Goal: Find specific page/section: Find specific page/section

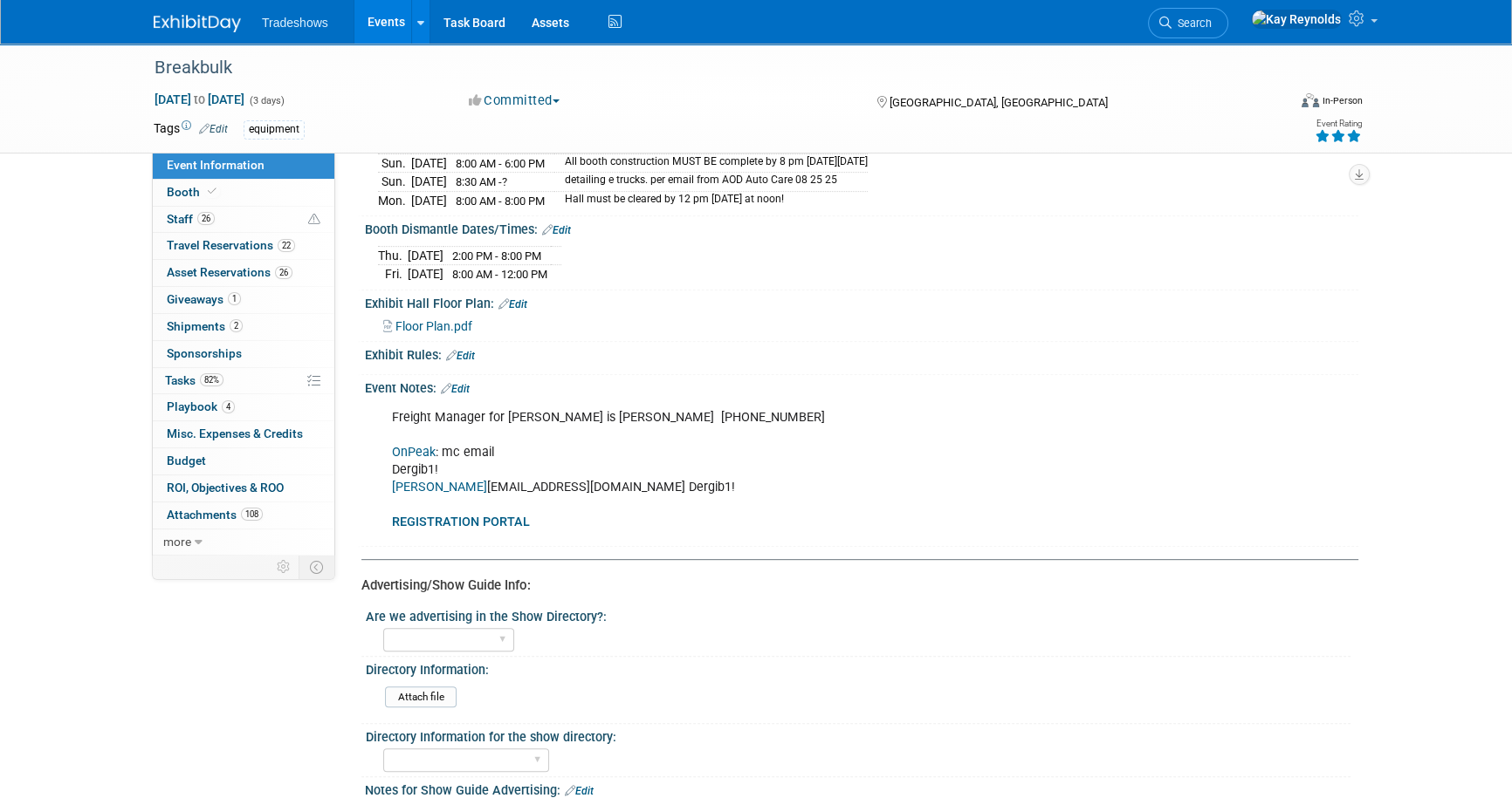
click at [369, 22] on link "Events" at bounding box center [386, 21] width 64 height 44
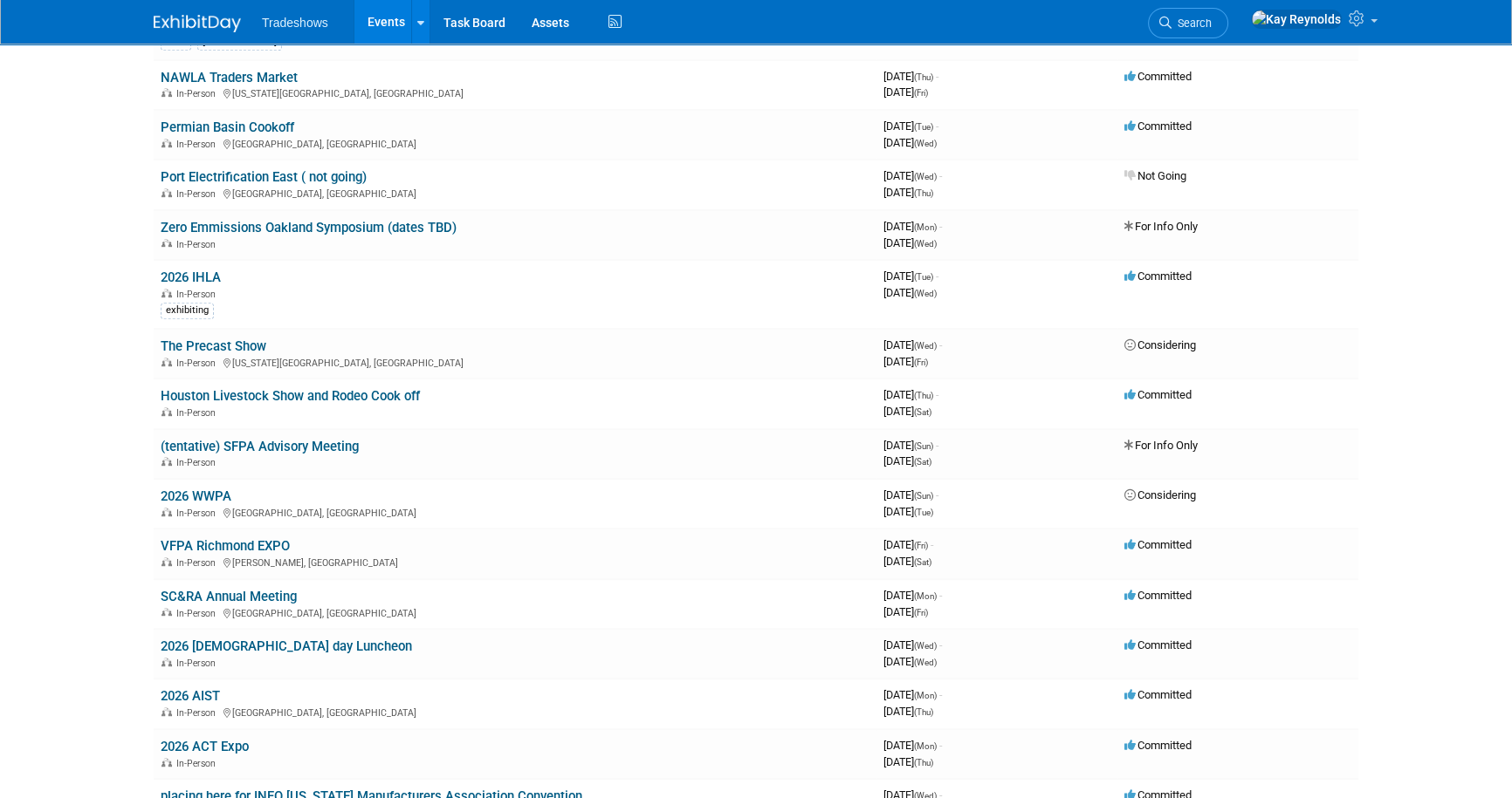
scroll to position [1030, 0]
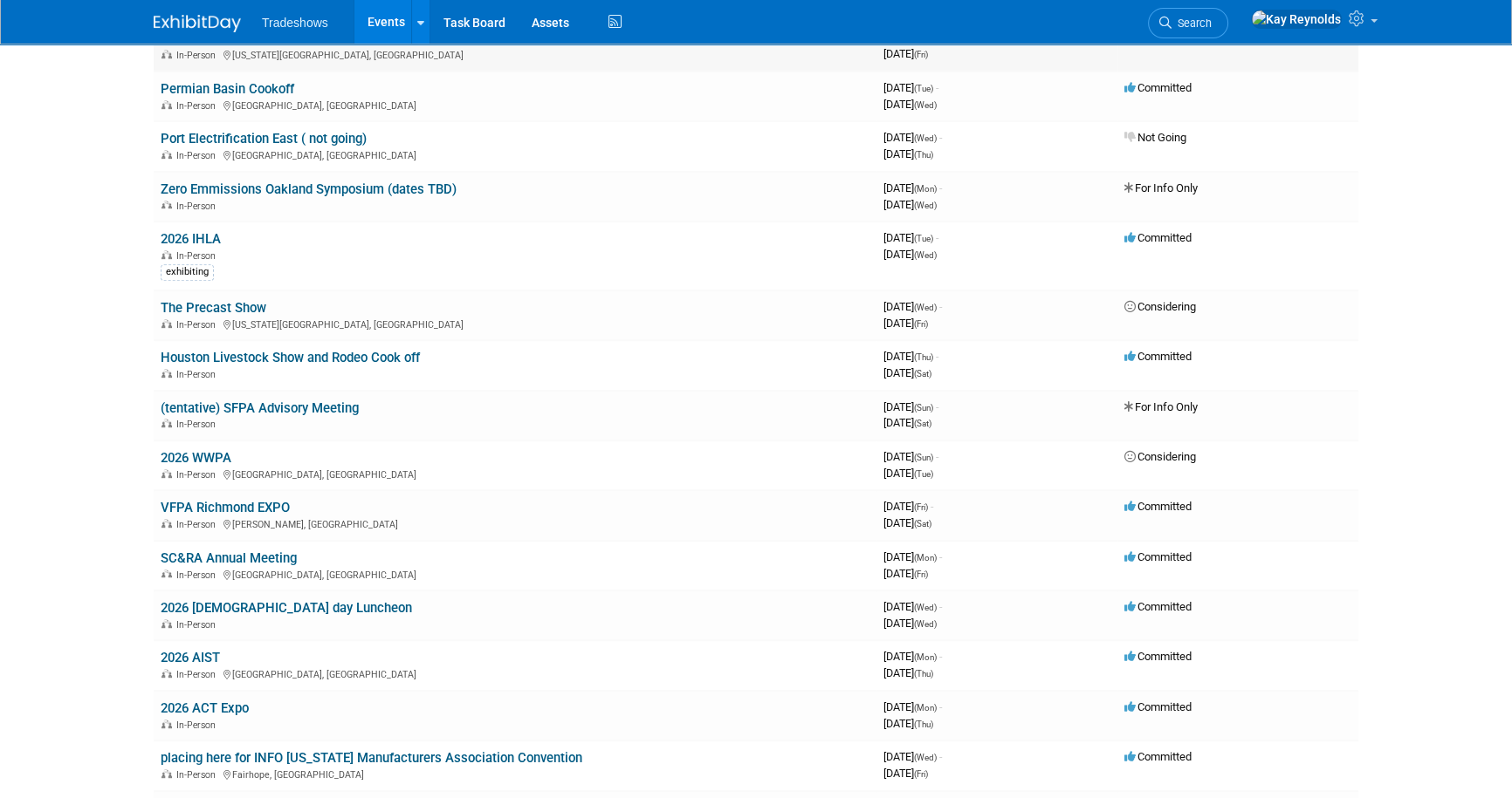
click at [497, 62] on td "NAWLA Traders Market In-Person Kansas City, MO" at bounding box center [514, 46] width 722 height 50
click at [1212, 17] on span "Search" at bounding box center [1191, 22] width 40 height 13
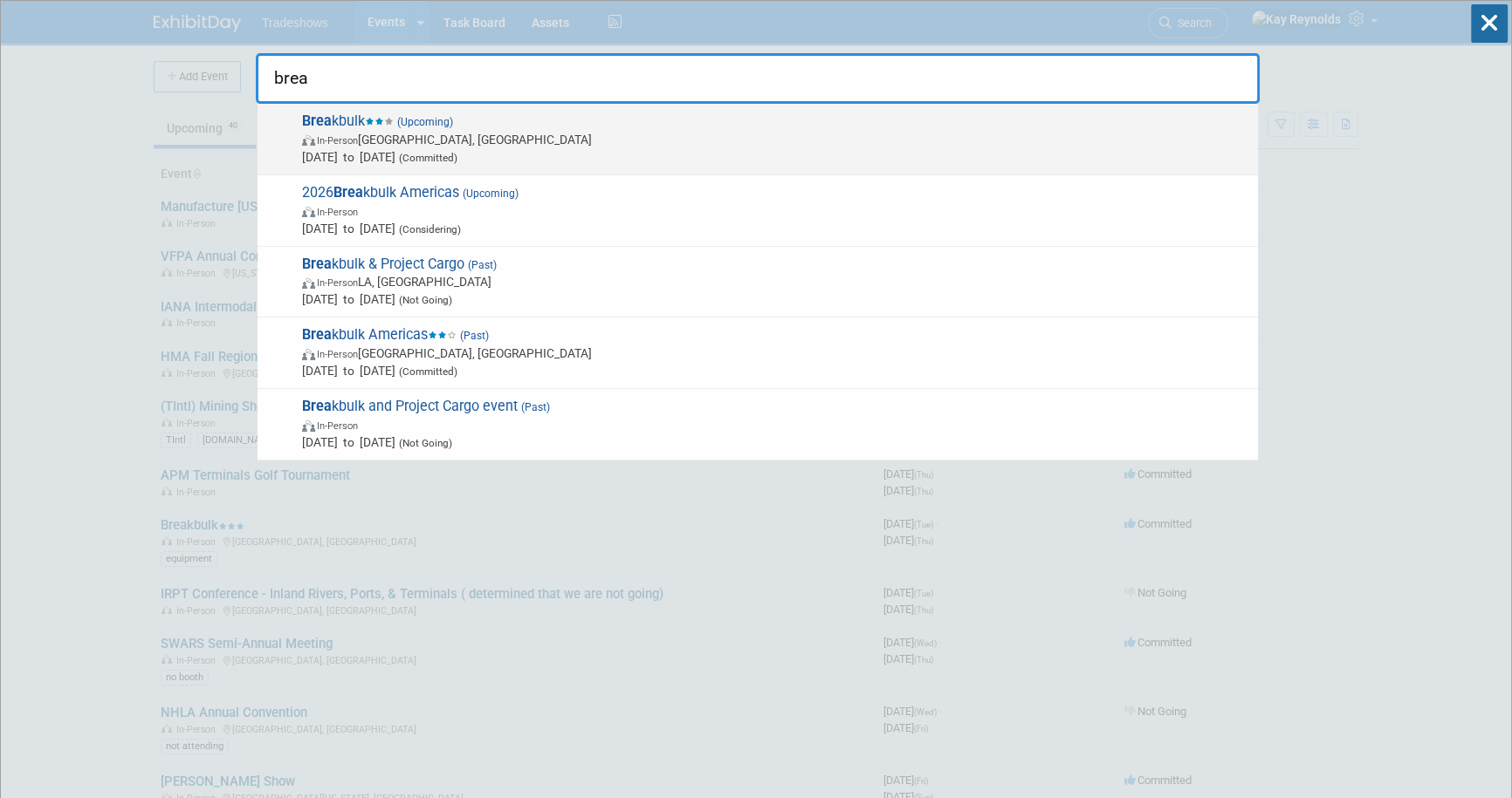
type input "brea"
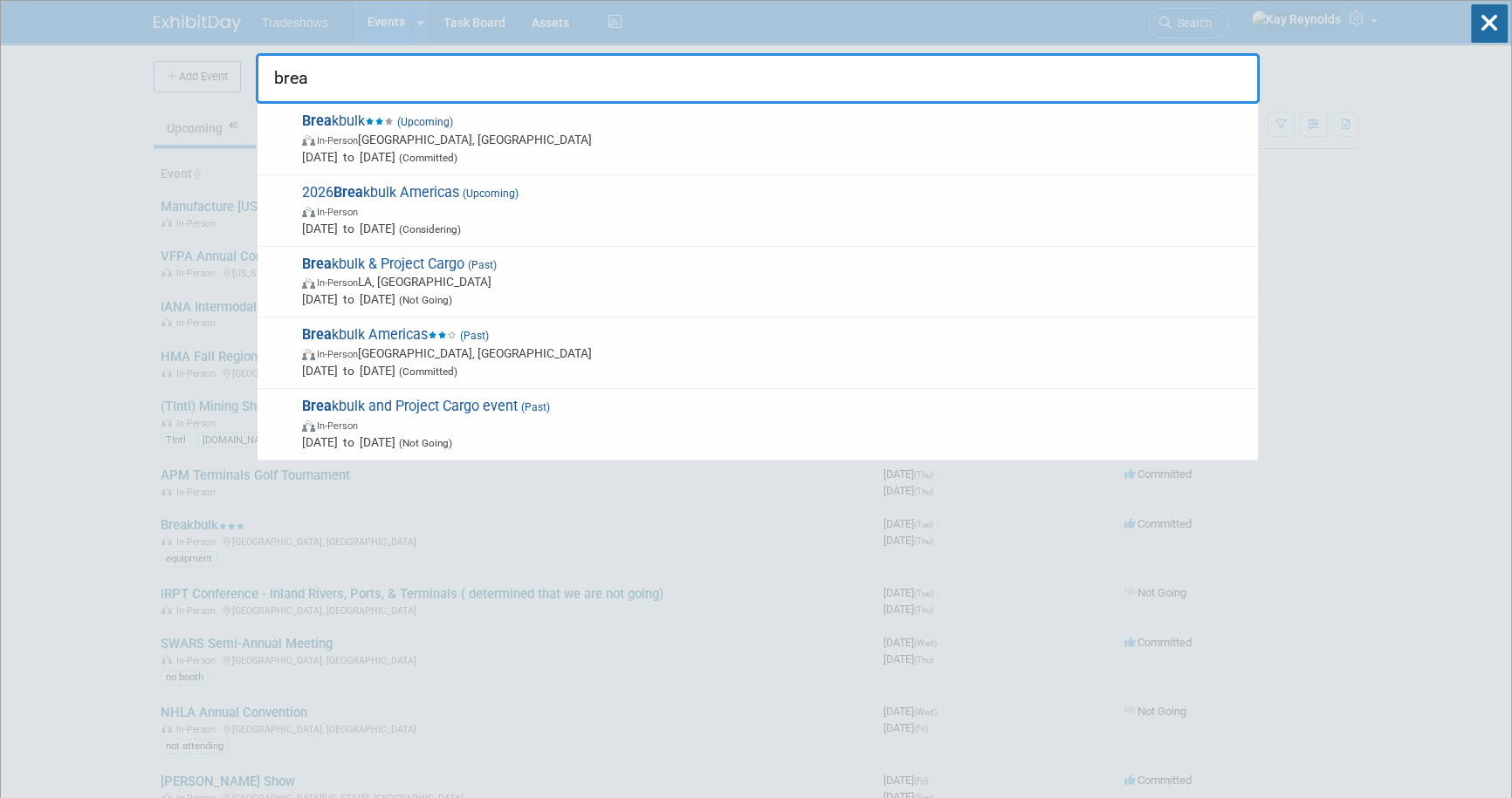
click at [374, 133] on span "In-Person Houston, TX" at bounding box center [776, 140] width 947 height 17
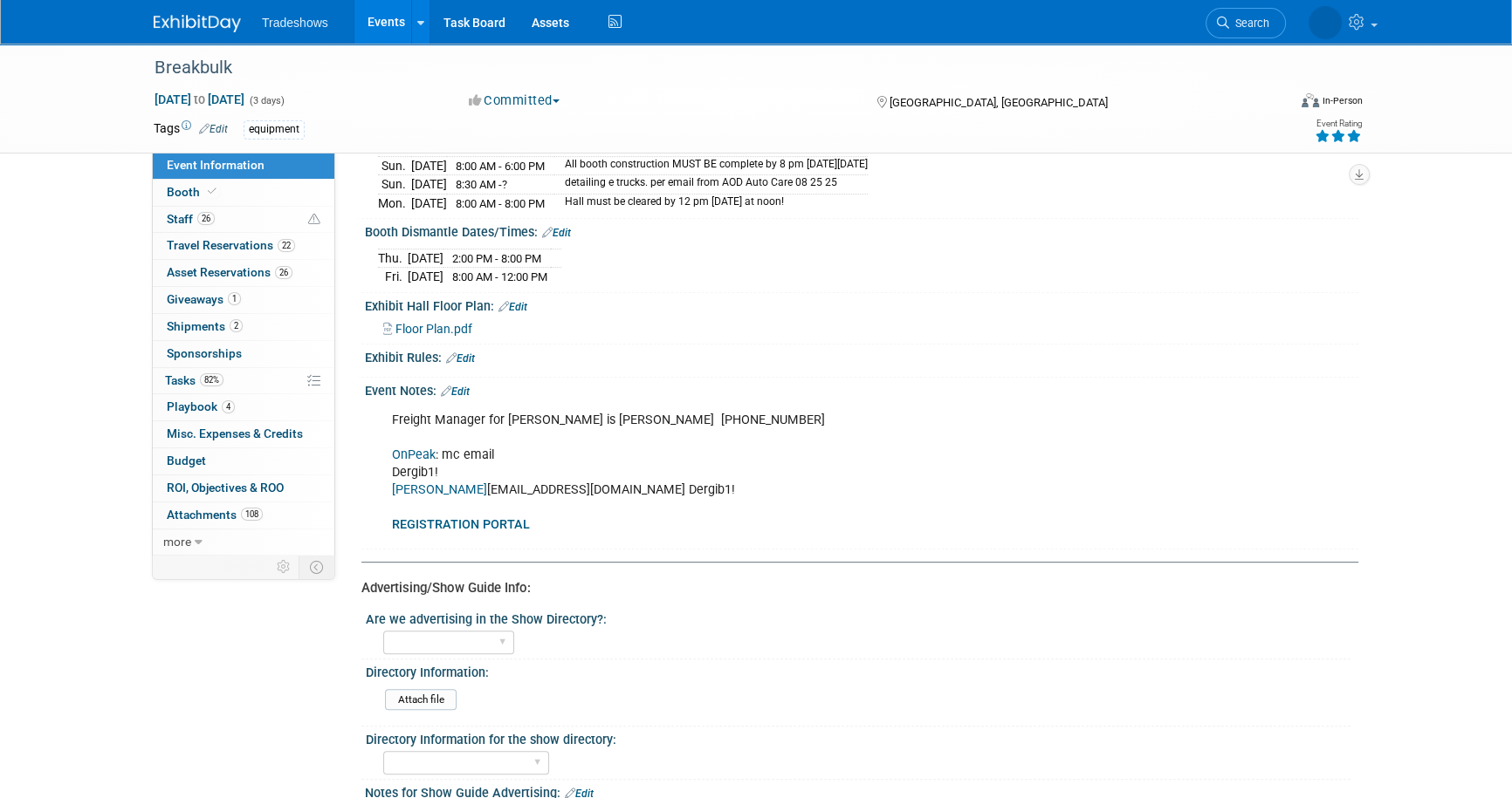
scroll to position [873, 0]
click at [396, 480] on link "[PERSON_NAME]" at bounding box center [440, 487] width 95 height 15
click at [1228, 13] on link "Search" at bounding box center [1188, 22] width 81 height 30
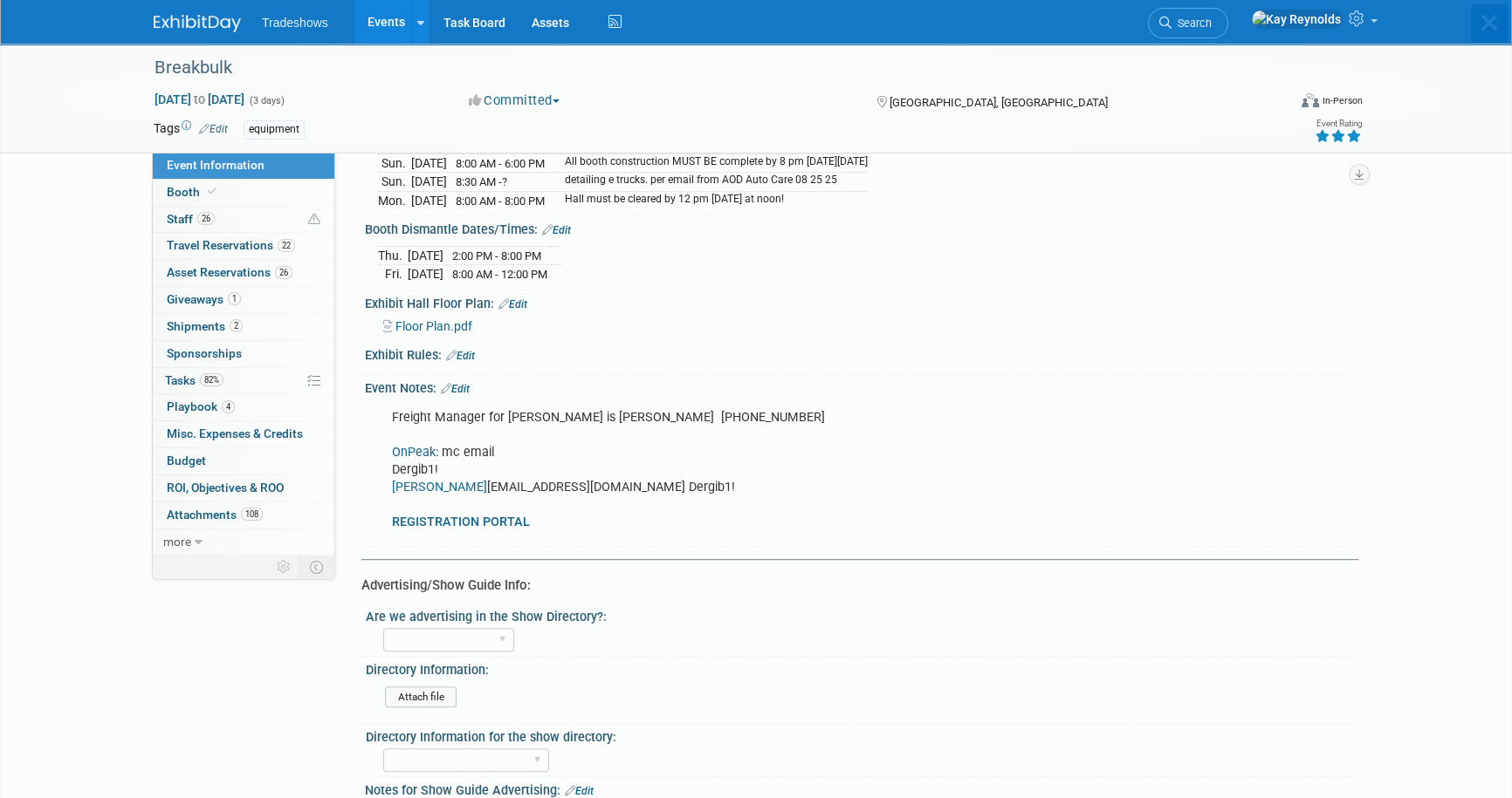
scroll to position [0, 0]
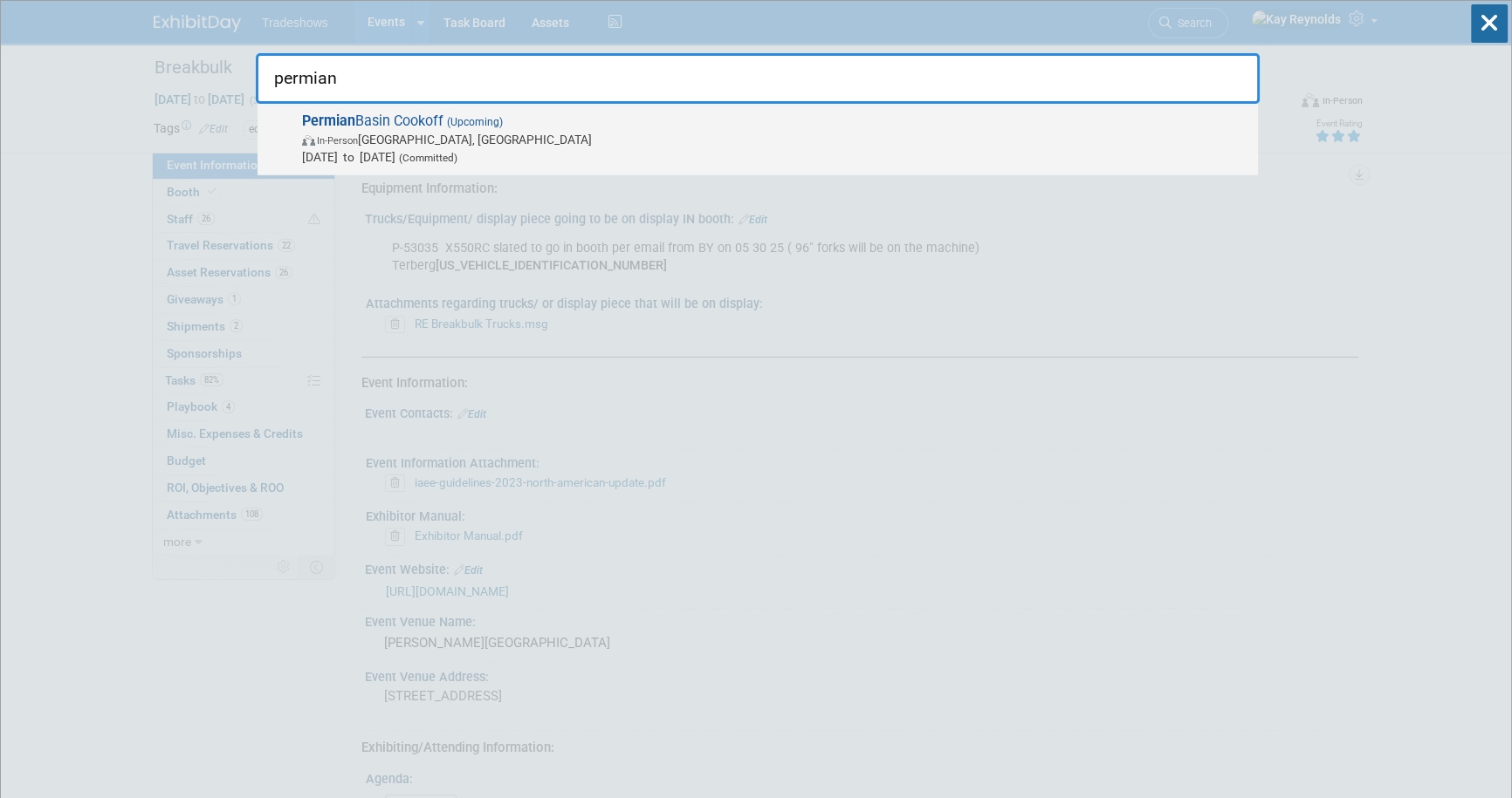
type input "permian"
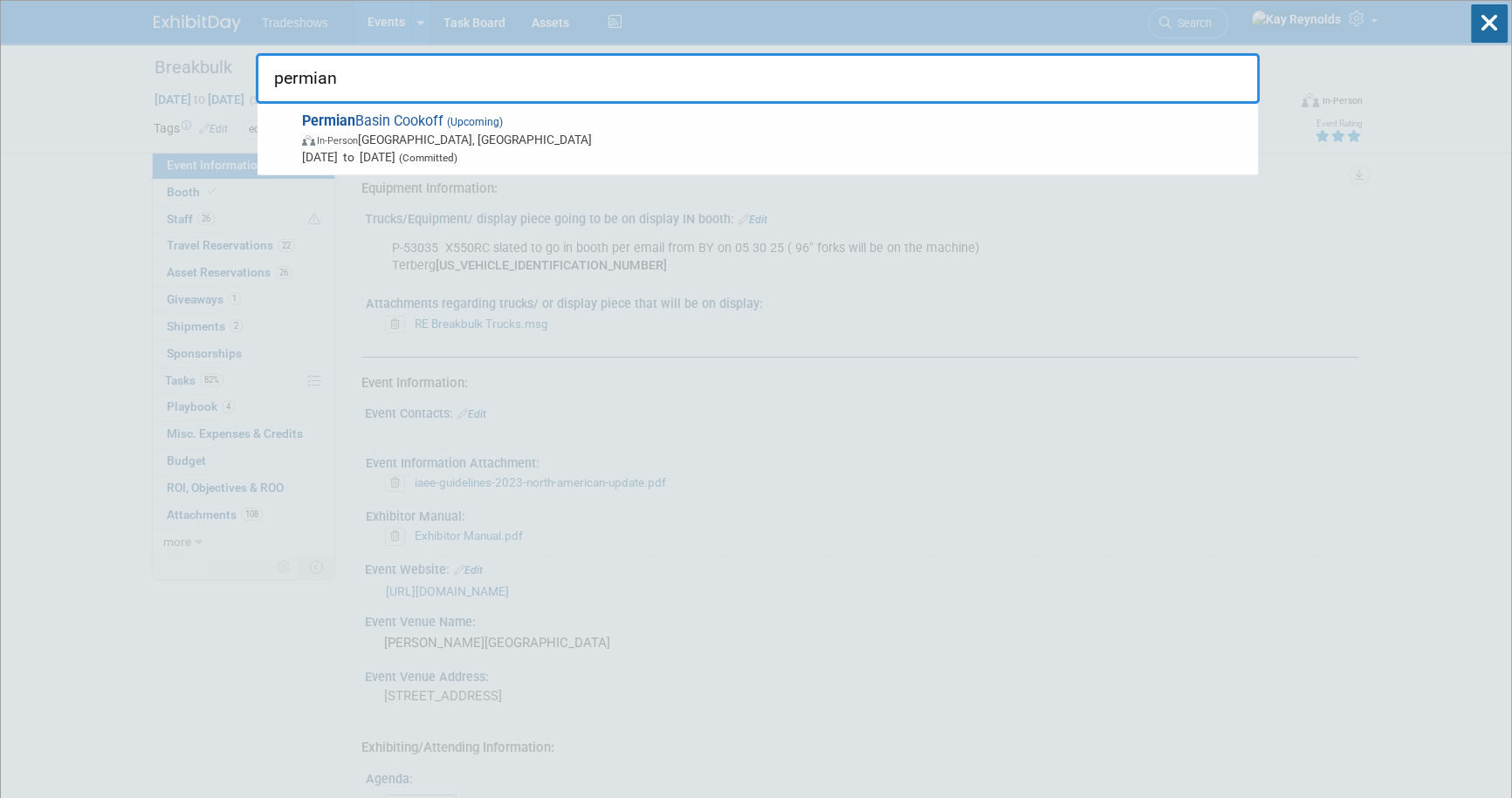
click at [367, 114] on span "Permian Basin Cookoff (Upcoming) In-Person Midland, TX Nov 11, 2025 to Nov 12, …" at bounding box center [772, 139] width 952 height 53
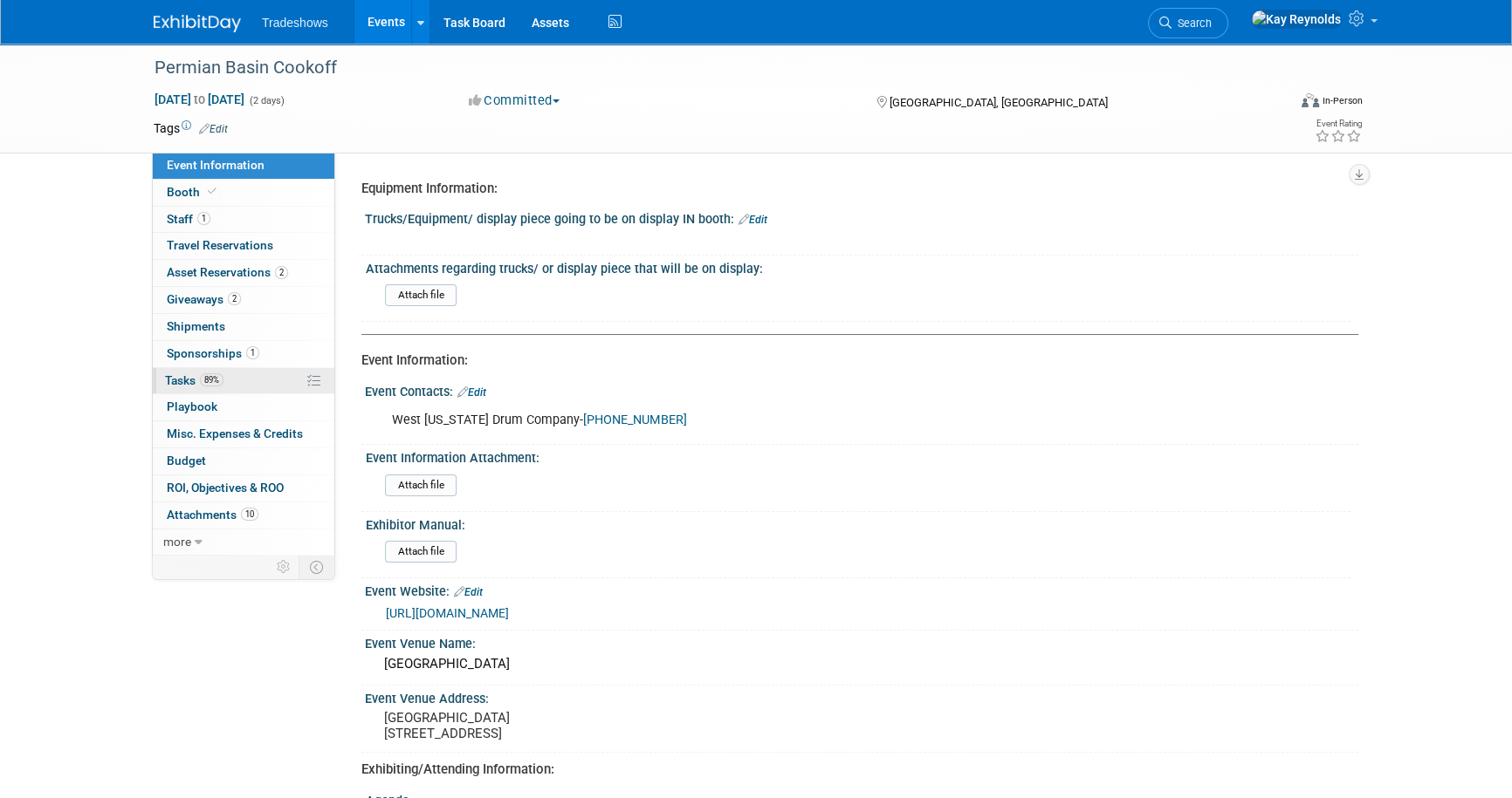
click at [254, 383] on link "89% Tasks 89%" at bounding box center [243, 381] width 182 height 26
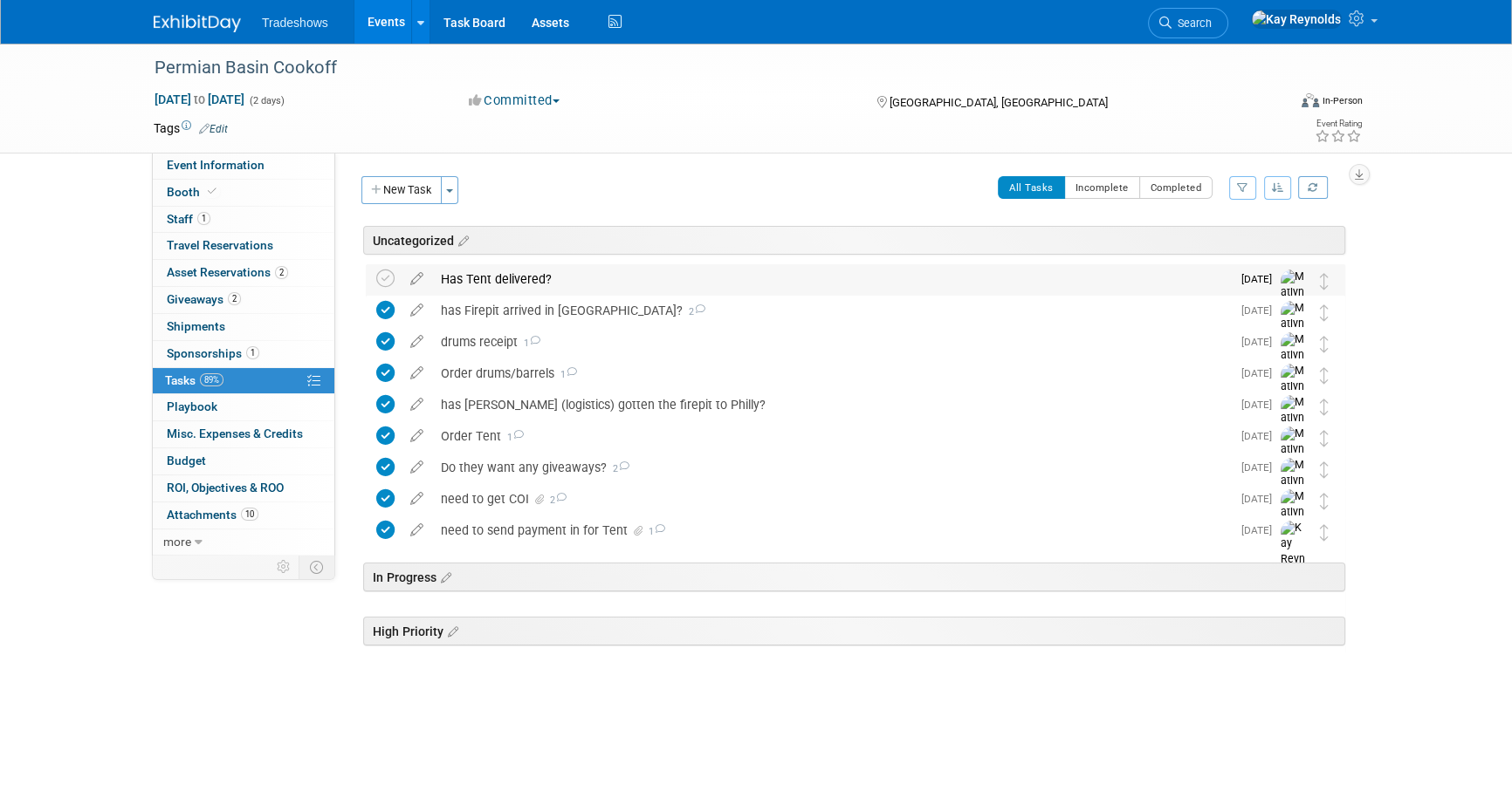
click at [551, 277] on div "Has Tent delivered?" at bounding box center [830, 279] width 798 height 30
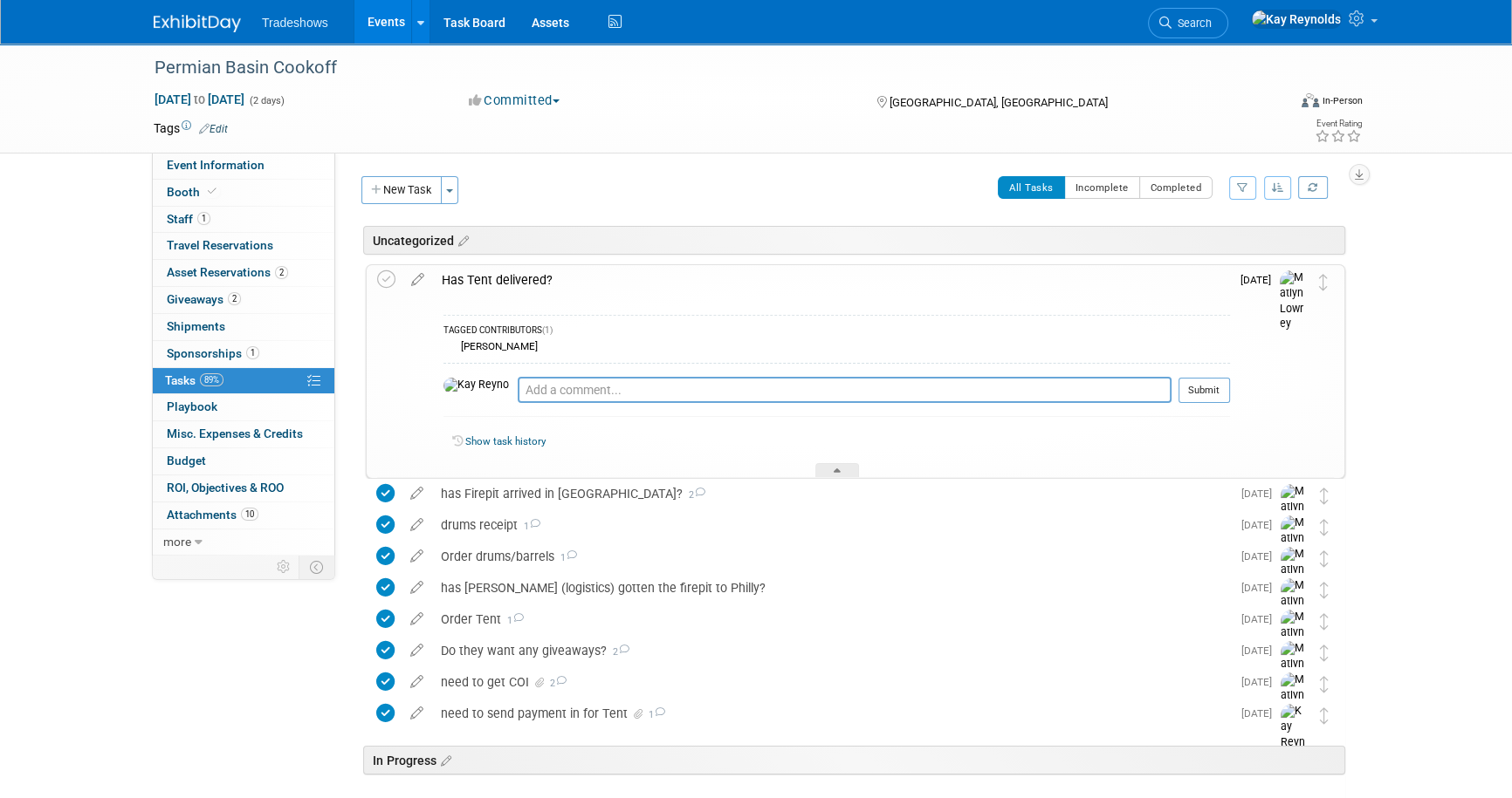
click at [551, 277] on div "Has Tent delivered?" at bounding box center [831, 280] width 797 height 30
